Goal: Task Accomplishment & Management: Manage account settings

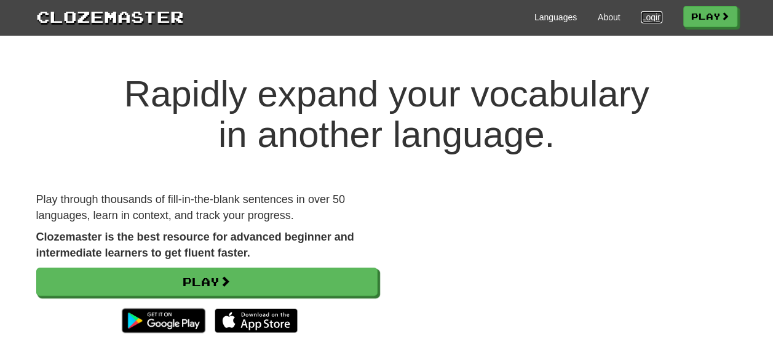
click at [640, 14] on link "Login" at bounding box center [650, 17] width 21 height 12
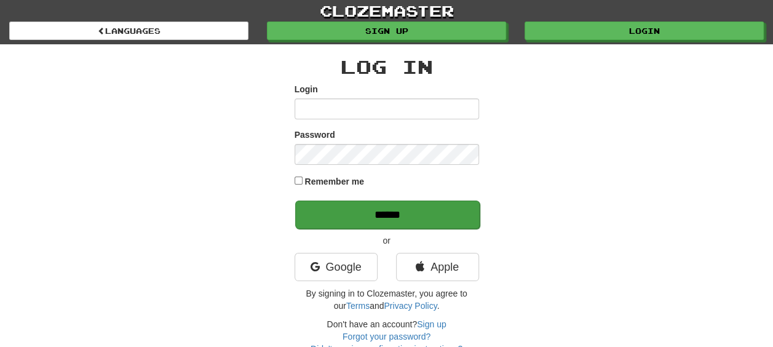
type input "**********"
click at [341, 219] on input "******" at bounding box center [387, 214] width 184 height 28
